Goal: Check status: Check status

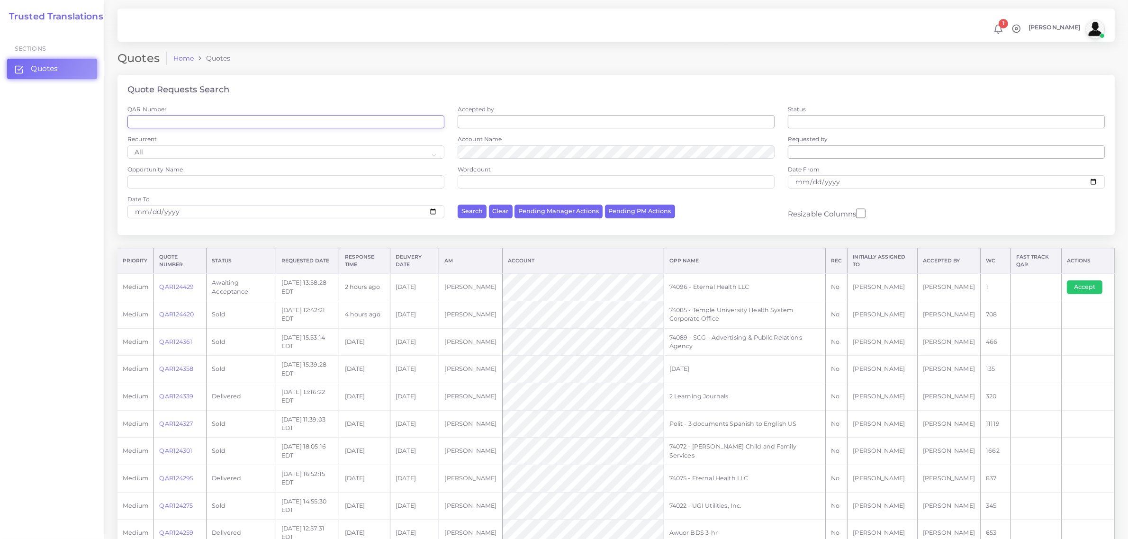
click at [181, 125] on input "QAR Number" at bounding box center [285, 121] width 317 height 13
paste input "QAR124259"
type input "QAR124259"
click at [477, 212] on button "Search" at bounding box center [472, 212] width 29 height 14
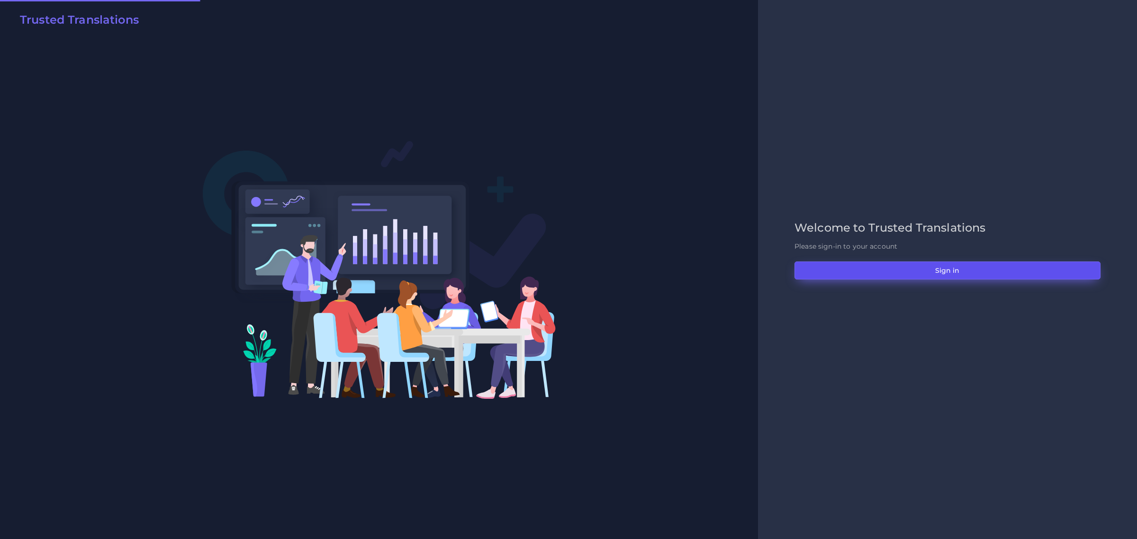
click at [947, 276] on button "Sign in" at bounding box center [947, 271] width 306 height 18
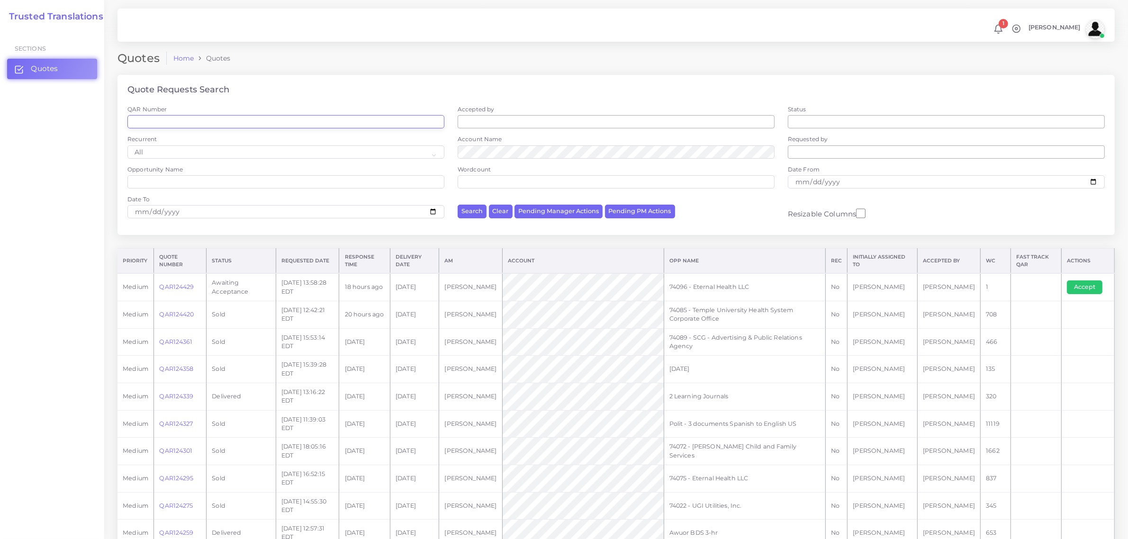
click at [201, 122] on input "QAR Number" at bounding box center [285, 121] width 317 height 13
paste input "QAR124259"
type input "QAR124259"
click at [474, 208] on button "Search" at bounding box center [472, 212] width 29 height 14
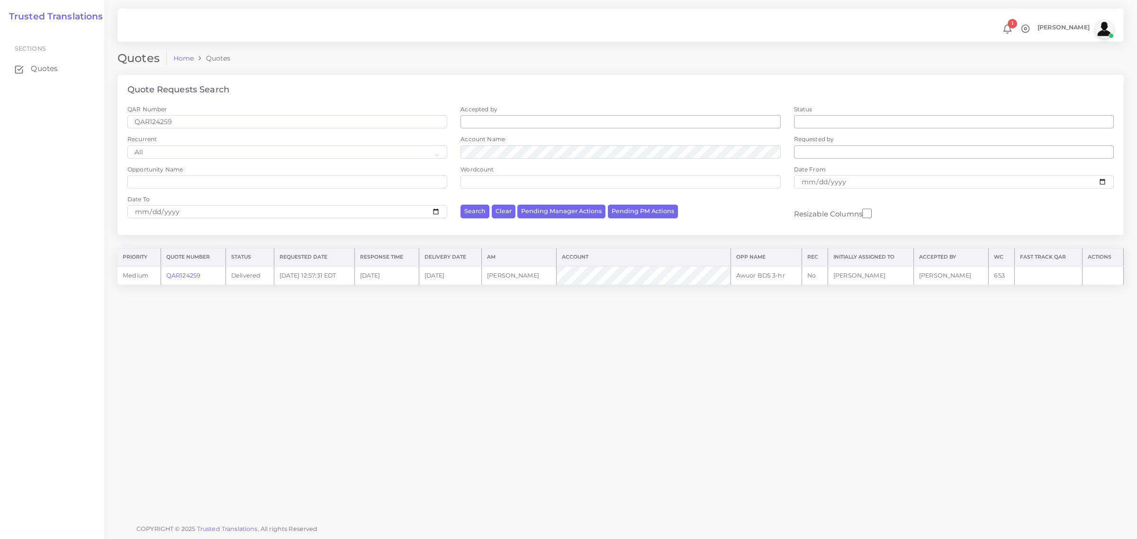
click at [183, 272] on link "QAR124259" at bounding box center [183, 275] width 34 height 7
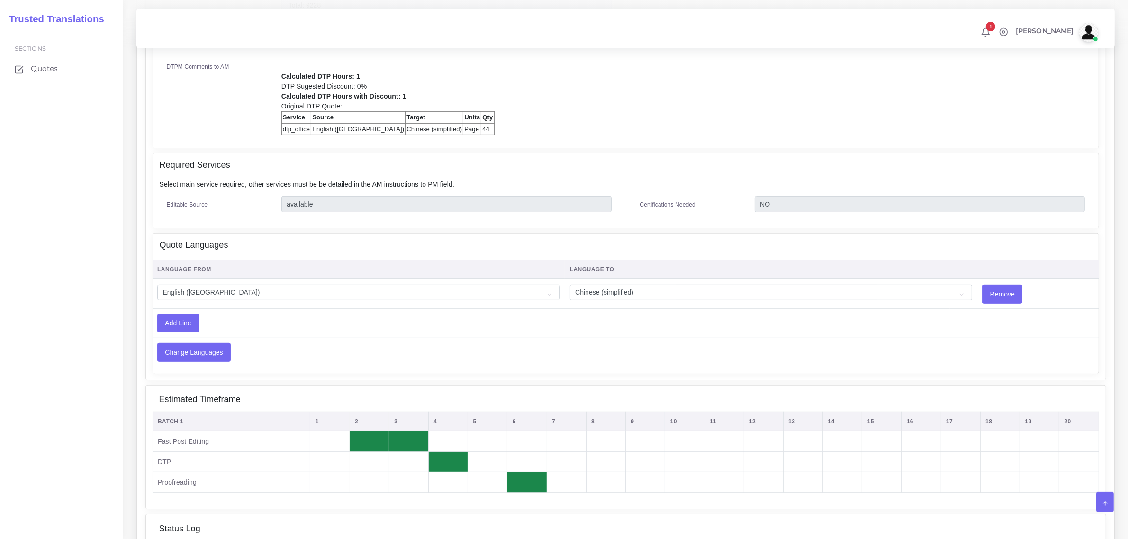
scroll to position [474, 0]
